Goal: Information Seeking & Learning: Learn about a topic

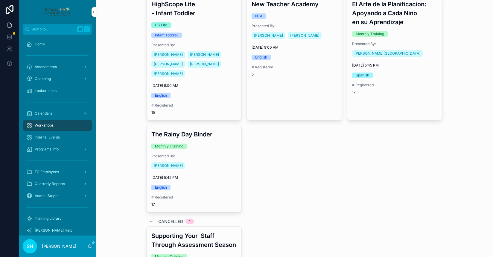
scroll to position [630, 0]
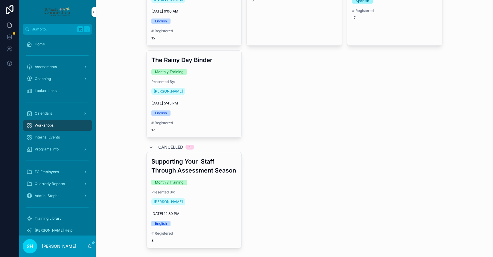
click at [230, 87] on div "[PERSON_NAME]" at bounding box center [193, 92] width 85 height 10
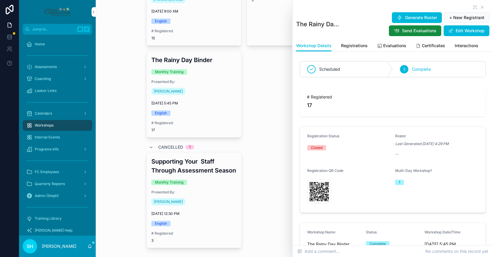
click at [392, 45] on span "Evaluations" at bounding box center [394, 46] width 23 height 6
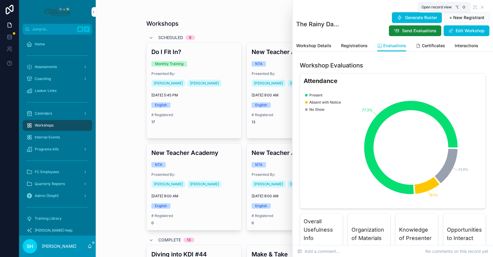
click at [473, 7] on icon "scrollable content" at bounding box center [474, 7] width 5 height 5
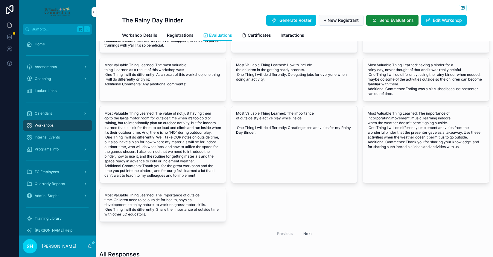
scroll to position [525, 0]
click at [155, 206] on span "Most Valuable Thing Learned: The importance of outside time. Children need to b…" at bounding box center [162, 205] width 117 height 24
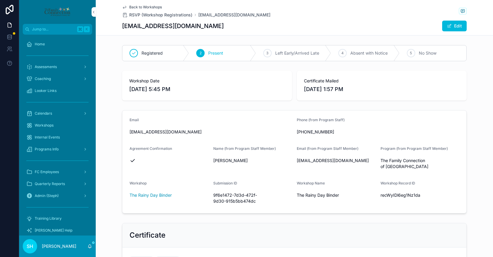
click at [132, 6] on span "Back to Workshops" at bounding box center [145, 7] width 33 height 5
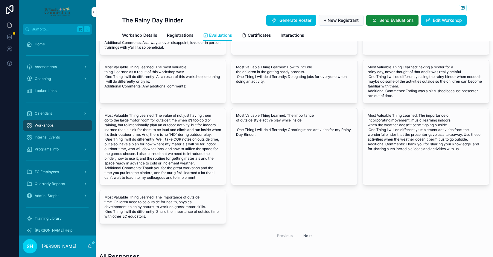
scroll to position [568, 0]
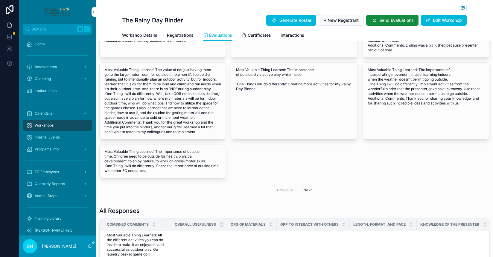
click at [378, 110] on div "Most Valuable Thing Learned: The importance of incorporating movement, music, l…" at bounding box center [426, 87] width 126 height 48
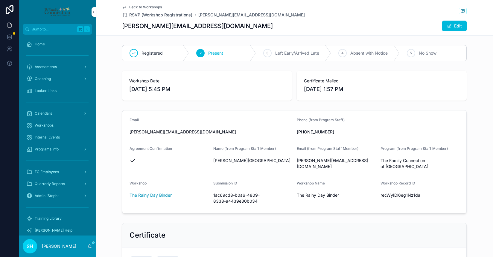
click at [139, 6] on span "Back to Workshops" at bounding box center [145, 7] width 33 height 5
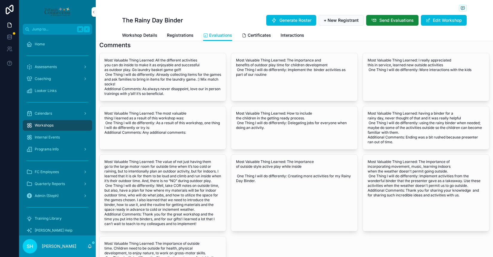
scroll to position [82, 0]
click at [139, 207] on span "Most Valuable Thing Learned: The value of not just having them go to the large …" at bounding box center [162, 193] width 117 height 67
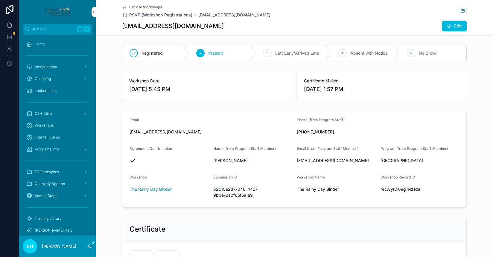
click at [138, 6] on span "Back to Workshops" at bounding box center [145, 7] width 33 height 5
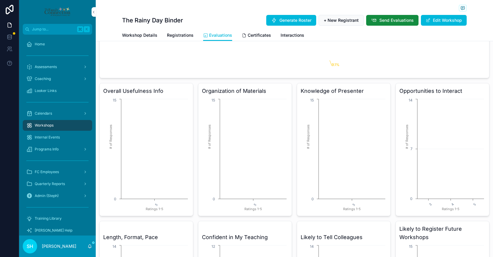
scroll to position [514, 0]
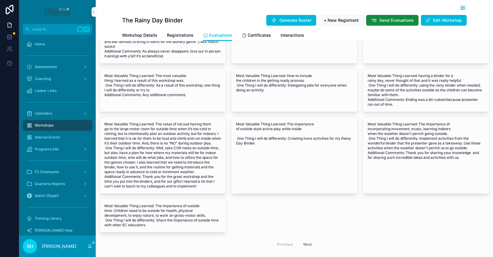
click at [158, 135] on span "Most Valuable Thing Learned: The value of not just having them go to the large …" at bounding box center [162, 155] width 117 height 67
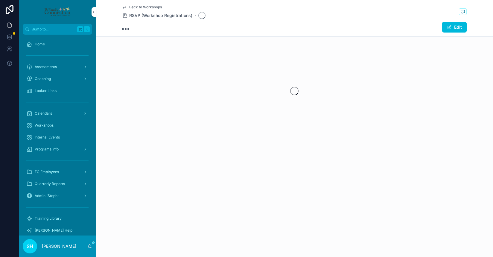
click at [158, 135] on div "scrollable content" at bounding box center [294, 91] width 397 height 94
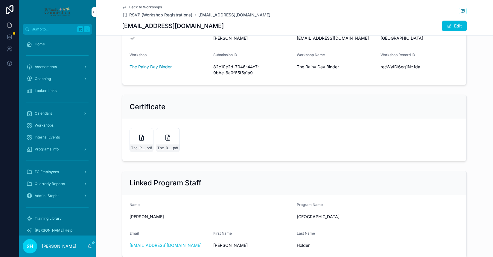
scroll to position [164, 0]
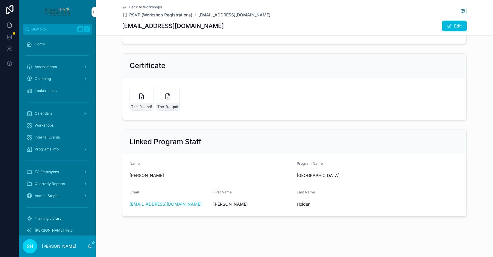
click at [137, 8] on span "Back to Workshops" at bounding box center [145, 7] width 33 height 5
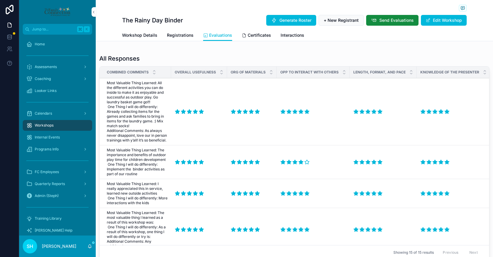
scroll to position [721, 0]
click at [158, 84] on span "Most Valuable Thing Learned: All the different activities you can do inside to …" at bounding box center [137, 112] width 61 height 62
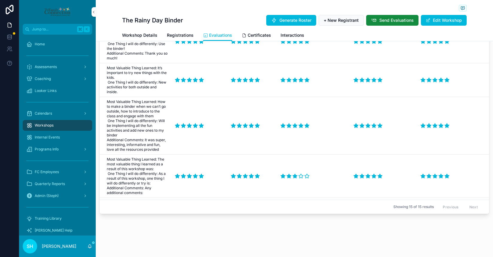
scroll to position [585, 0]
click at [158, 107] on span "Most Valuable Thing Learned: How to make a binder when we can’t go outside, how…" at bounding box center [137, 126] width 61 height 53
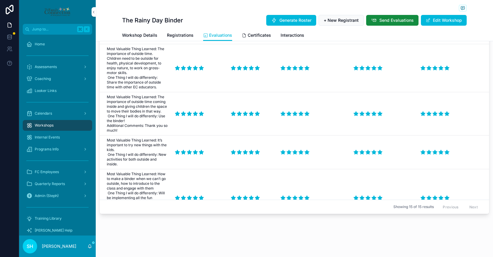
scroll to position [513, 0]
drag, startPoint x: 158, startPoint y: 97, endPoint x: 152, endPoint y: 114, distance: 18.8
click at [152, 114] on span "Most Valuable Thing Learned: The importance of outside time coming inside and g…" at bounding box center [137, 113] width 61 height 38
copy span "The importance of outside time coming inside and giving children the space to m…"
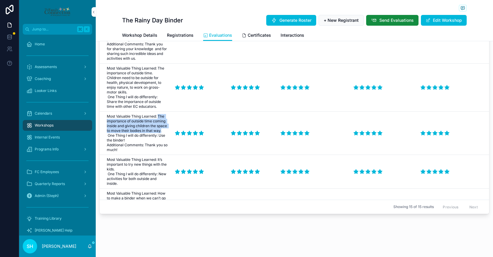
scroll to position [485, 0]
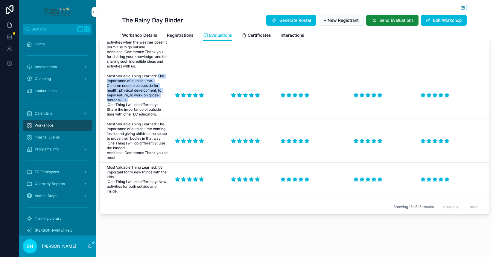
drag, startPoint x: 158, startPoint y: 75, endPoint x: 130, endPoint y: 100, distance: 37.7
click at [130, 100] on span "Most Valuable Thing Learned: The importance of outside time. Children need to b…" at bounding box center [137, 95] width 61 height 43
copy span "The importance of outside time. Children need to be outside for health, physica…"
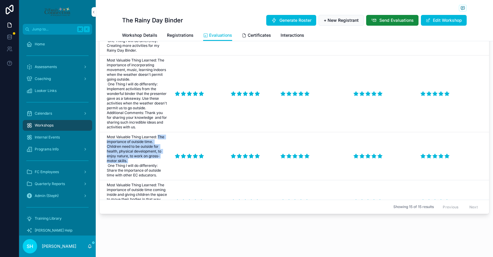
scroll to position [424, 0]
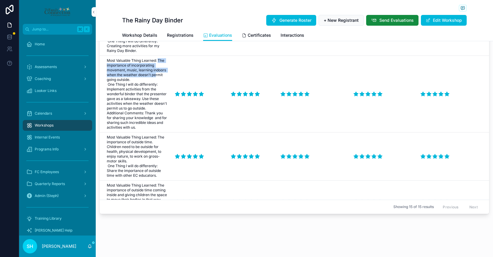
drag, startPoint x: 158, startPoint y: 60, endPoint x: 156, endPoint y: 77, distance: 16.5
click at [156, 77] on span "Most Valuable Thing Learned: The importance of incorporating movement, music, l…" at bounding box center [137, 94] width 61 height 72
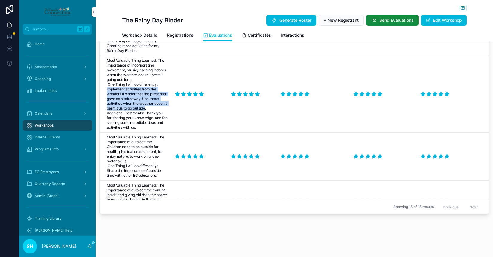
drag, startPoint x: 107, startPoint y: 89, endPoint x: 145, endPoint y: 109, distance: 42.9
click at [145, 109] on span "Most Valuable Thing Learned: The importance of incorporating movement, music, l…" at bounding box center [137, 94] width 61 height 72
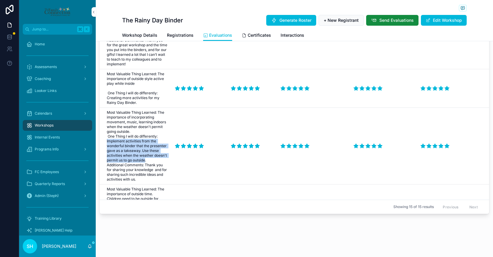
scroll to position [372, 0]
copy span "Implement activities from the wonderful binder that the presenter gave as a tak…"
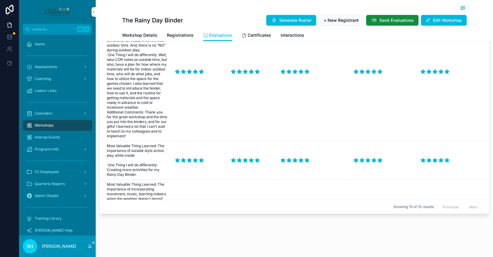
scroll to position [300, 0]
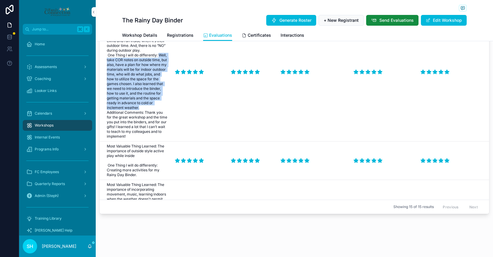
drag, startPoint x: 107, startPoint y: 59, endPoint x: 146, endPoint y: 106, distance: 60.5
click at [146, 106] on span "Most Valuable Thing Learned: The value of not just having them go to the large …" at bounding box center [137, 72] width 61 height 134
copy span "Well, take COR notes on outside time, but also, have a plan for how where my ma…"
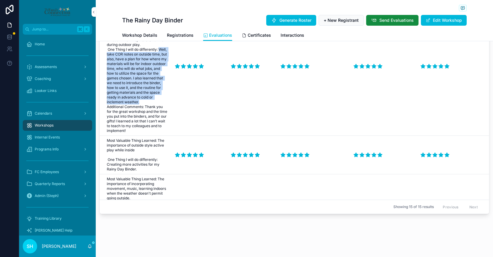
scroll to position [306, 0]
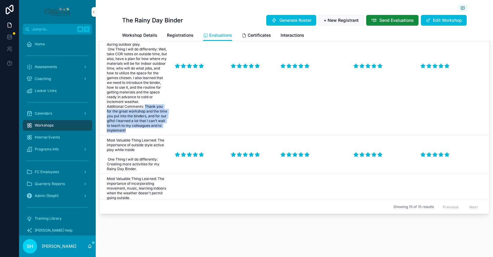
drag, startPoint x: 145, startPoint y: 106, endPoint x: 158, endPoint y: 129, distance: 26.0
click at [158, 129] on span "Most Valuable Thing Learned: The value of not just having them go to the large …" at bounding box center [137, 66] width 61 height 134
copy span "Thank you for the great workshop and the time you put into the binders, and for…"
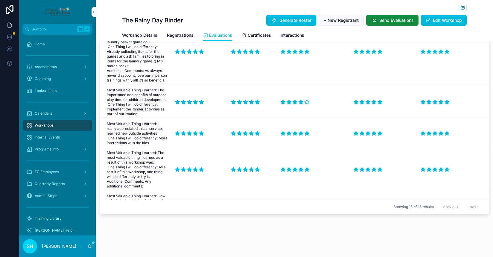
scroll to position [0, 0]
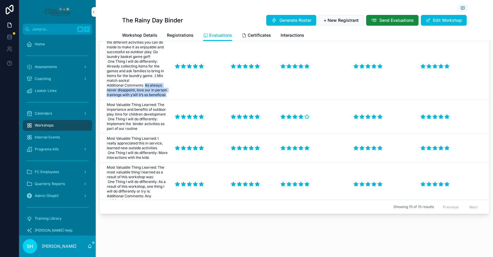
drag, startPoint x: 145, startPoint y: 85, endPoint x: 167, endPoint y: 96, distance: 25.0
click at [167, 96] on span "Most Valuable Thing Learned: All the different activities you can do inside to …" at bounding box center [137, 66] width 61 height 62
copy span "As always never disappoint, love our in person trainings with y’all! it’s so be…"
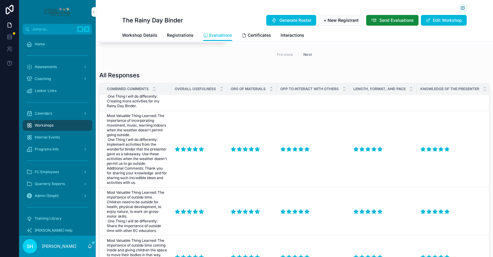
scroll to position [433, 0]
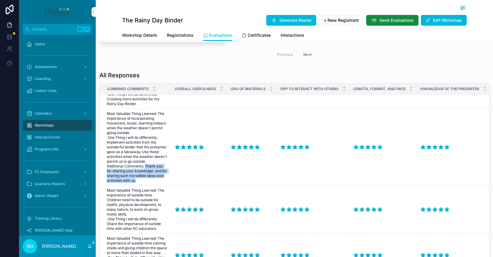
drag, startPoint x: 146, startPoint y: 166, endPoint x: 145, endPoint y: 181, distance: 14.6
click at [145, 181] on span "Most Valuable Thing Learned: The importance of incorporating movement, music, l…" at bounding box center [137, 147] width 61 height 72
copy span "Thank you for sharing your knowledge and for sharing such incredible ideas and …"
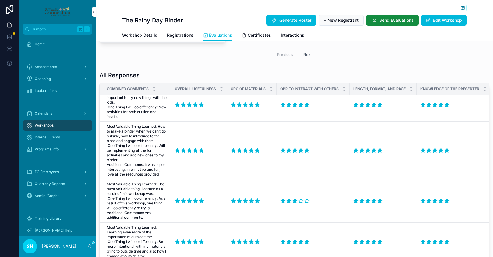
scroll to position [624, 0]
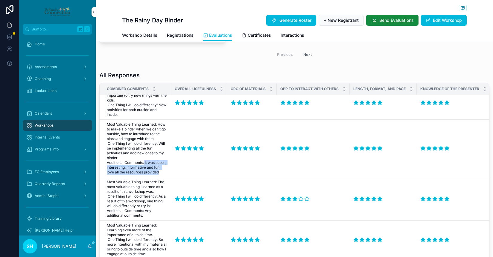
drag, startPoint x: 144, startPoint y: 166, endPoint x: 163, endPoint y: 177, distance: 21.8
click at [163, 175] on span "Most Valuable Thing Learned: How to make a binder when we can’t go outside, how…" at bounding box center [137, 148] width 61 height 53
copy span "It was super, interesting, informative and fun, love all the resources provided"
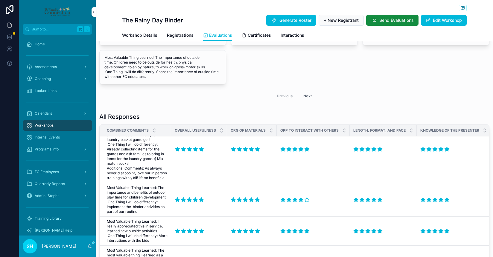
scroll to position [0, 0]
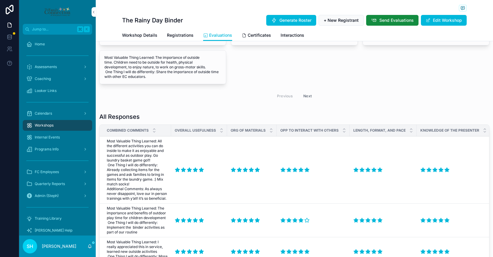
click at [141, 170] on span "Most Valuable Thing Learned: All the different activities you can do inside to …" at bounding box center [137, 170] width 61 height 62
drag, startPoint x: 107, startPoint y: 141, endPoint x: 155, endPoint y: 160, distance: 51.8
click at [155, 160] on span "Most Valuable Thing Learned: All the different activities you can do inside to …" at bounding box center [137, 170] width 61 height 62
click at [152, 183] on span "Most Valuable Thing Learned: All the different activities you can do inside to …" at bounding box center [137, 170] width 61 height 62
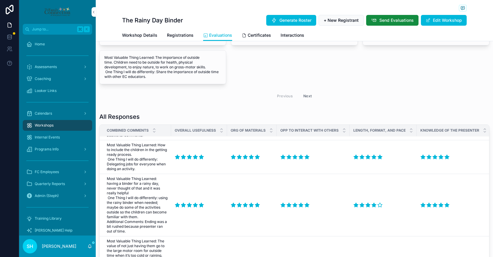
scroll to position [168, 0]
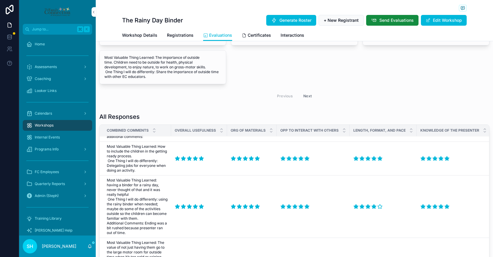
drag, startPoint x: 108, startPoint y: 161, endPoint x: 137, endPoint y: 171, distance: 30.9
click at [137, 171] on span "Most Valuable Thing Learned: How to include the children in the getting ready p…" at bounding box center [137, 158] width 61 height 29
copy span "One Thing I will do differently: Delegating jobs for everyone when doing an act…"
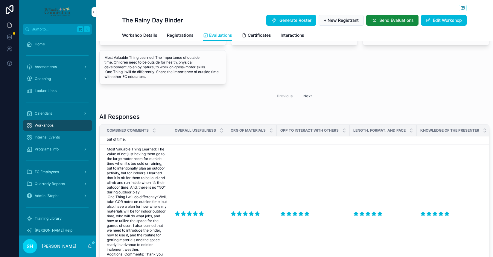
scroll to position [264, 0]
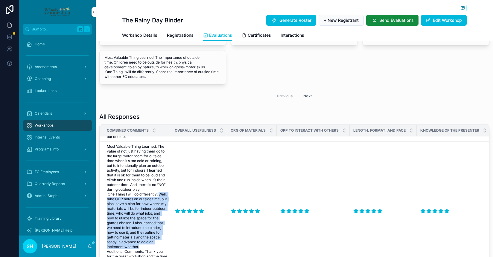
drag, startPoint x: 107, startPoint y: 199, endPoint x: 142, endPoint y: 247, distance: 59.9
click at [142, 247] on span "Most Valuable Thing Learned: The value of not just having them go to the large …" at bounding box center [137, 211] width 61 height 134
copy span "Well, take COR notes on outside time, but also, have a plan for how where my ma…"
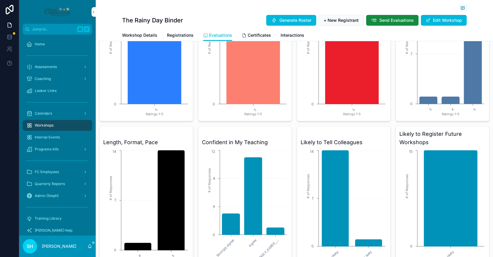
scroll to position [0, 0]
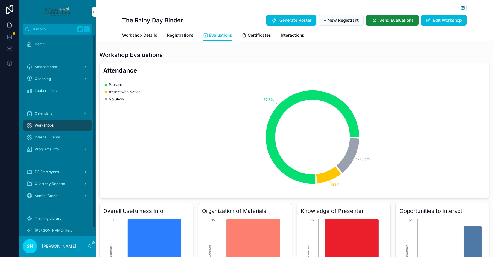
click at [34, 66] on div "Assessments" at bounding box center [57, 67] width 62 height 10
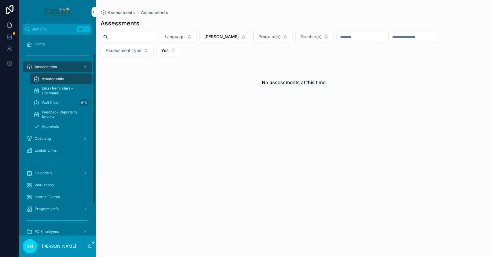
scroll to position [68, 0]
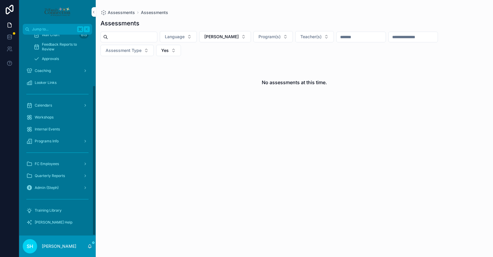
click at [48, 191] on div "Admin (Steph)" at bounding box center [57, 188] width 62 height 10
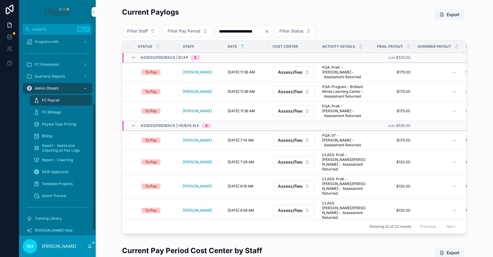
scroll to position [108, 0]
click at [48, 197] on span "Assmt Tracker" at bounding box center [54, 195] width 25 height 5
